Goal: Check status: Check status

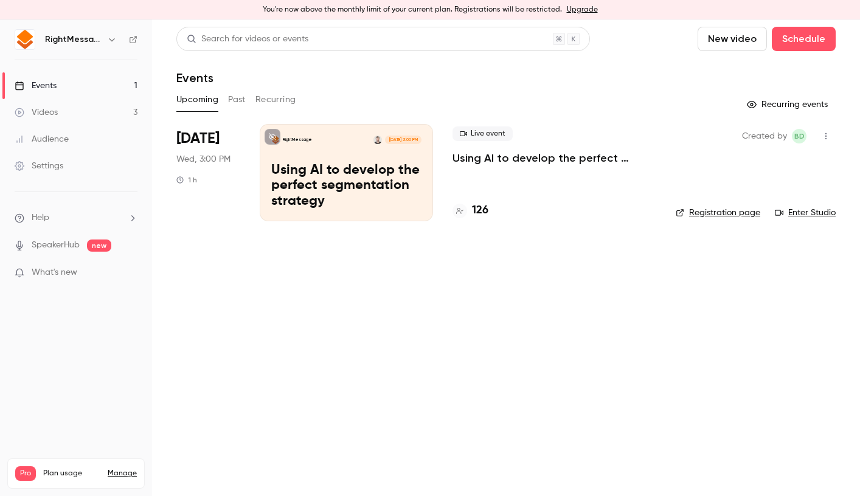
click at [339, 167] on p "Using AI to develop the perfect segmentation strategy" at bounding box center [346, 186] width 150 height 47
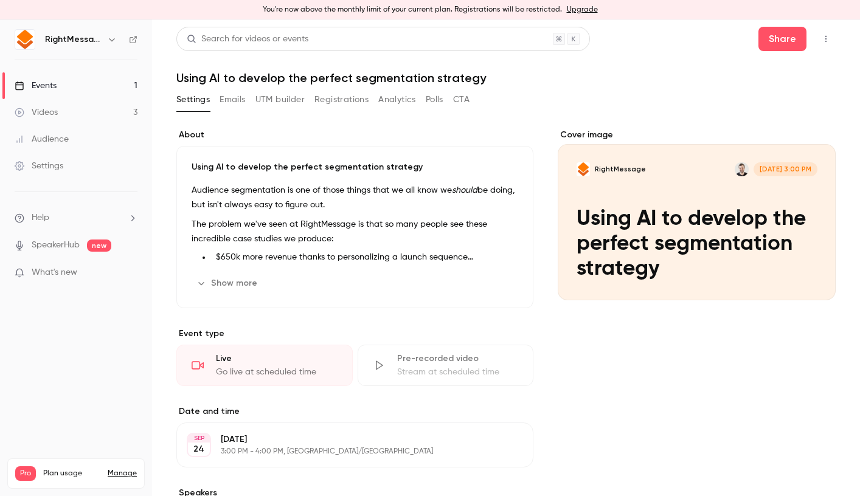
click at [341, 99] on button "Registrations" at bounding box center [341, 99] width 54 height 19
